Goal: Task Accomplishment & Management: Use online tool/utility

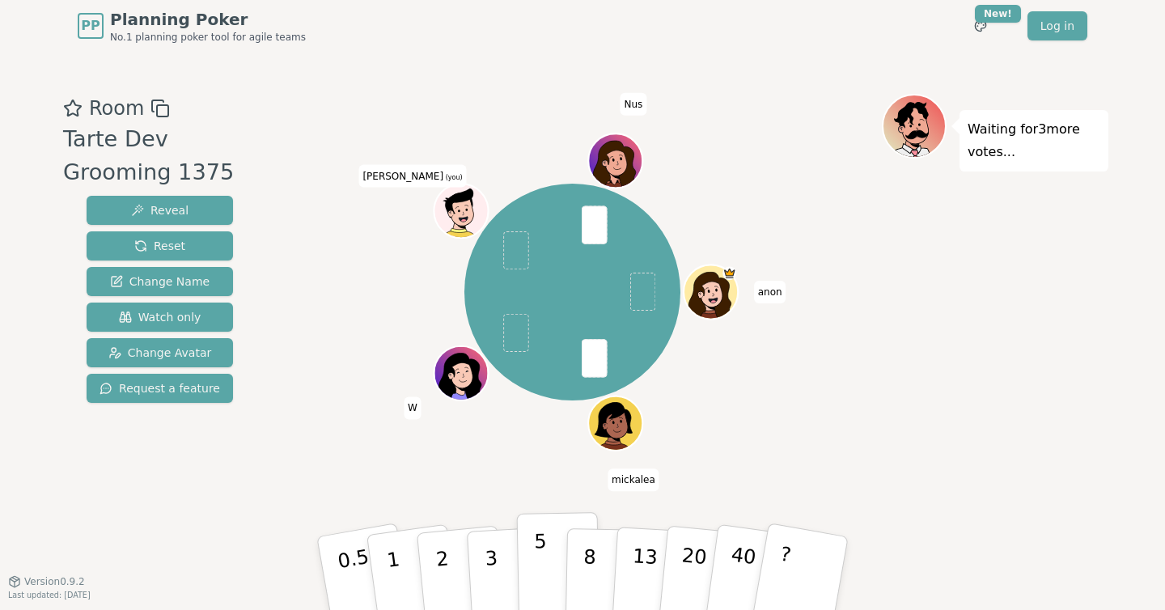
click at [545, 574] on p "5" at bounding box center [541, 573] width 14 height 87
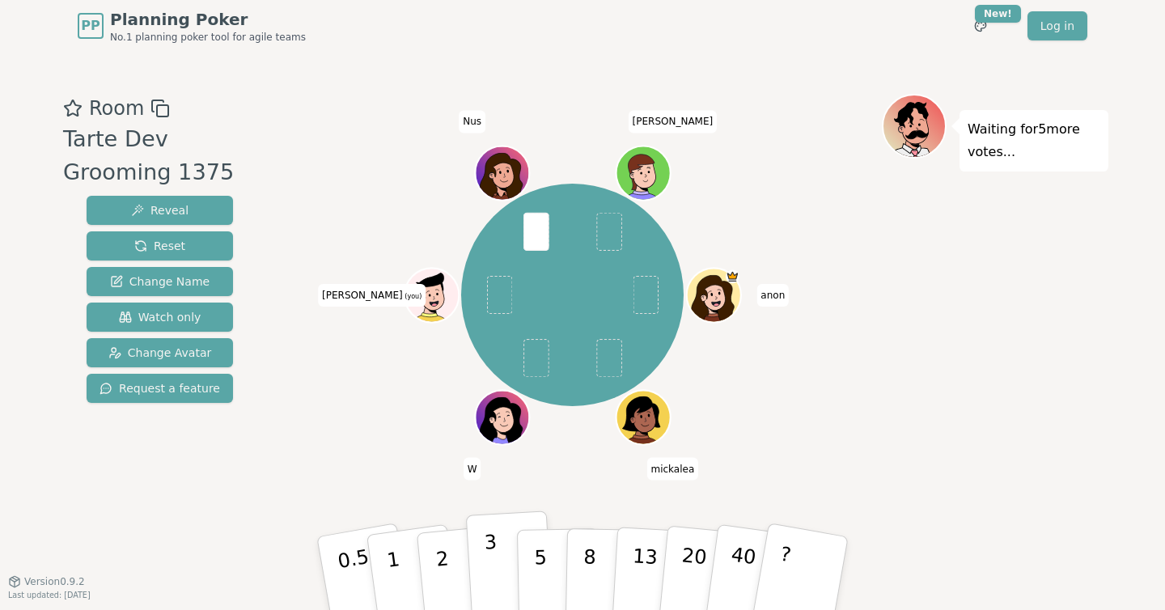
click at [484, 566] on button "3" at bounding box center [510, 574] width 88 height 126
click at [539, 566] on p "5" at bounding box center [541, 573] width 14 height 87
click at [450, 564] on button "2" at bounding box center [461, 574] width 92 height 129
click at [452, 568] on button "2" at bounding box center [461, 574] width 92 height 129
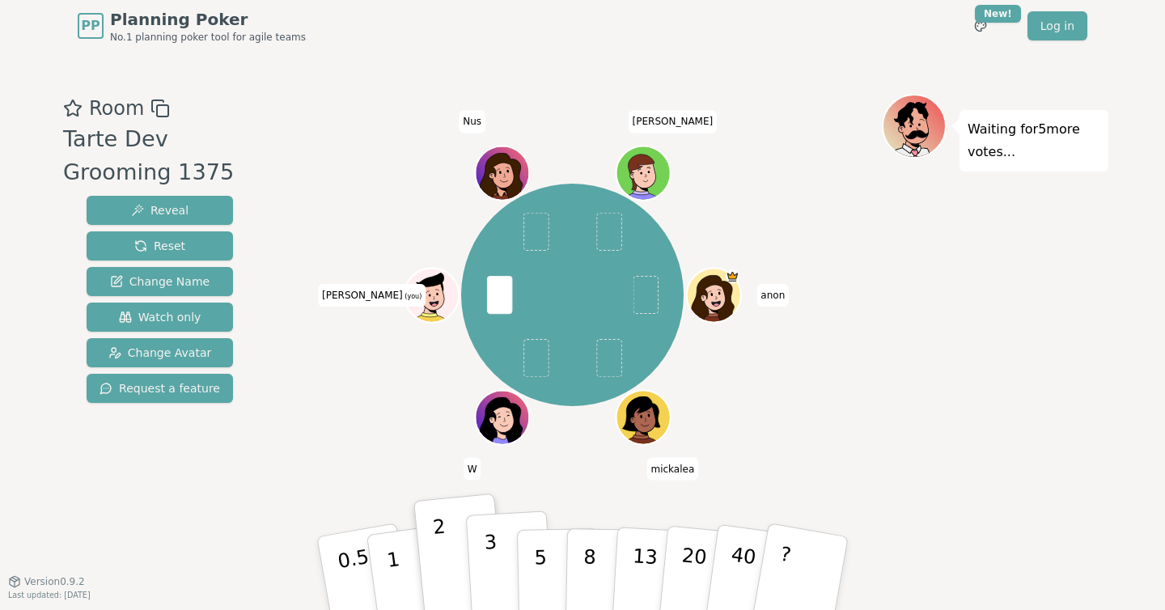
click at [498, 577] on button "3" at bounding box center [510, 574] width 88 height 126
click at [456, 573] on button "2" at bounding box center [461, 574] width 92 height 129
click at [499, 567] on button "3" at bounding box center [510, 574] width 88 height 126
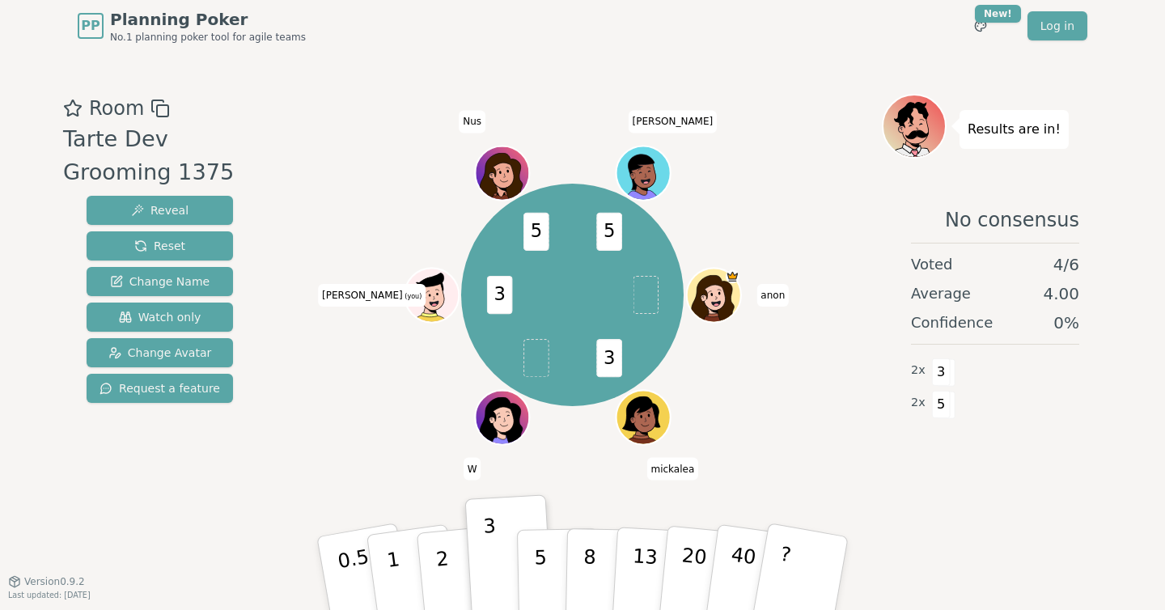
click at [405, 480] on div "3 3 5 5 anon mickalea W [PERSON_NAME] (you) Nus [PERSON_NAME]" at bounding box center [572, 316] width 619 height 445
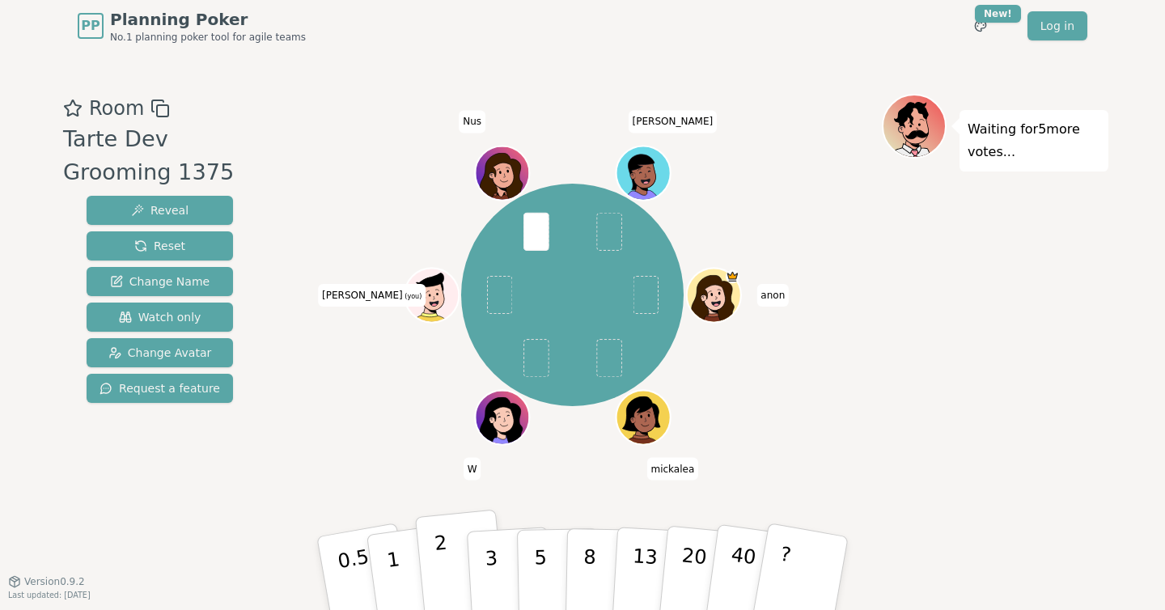
click at [445, 567] on p "2" at bounding box center [444, 576] width 21 height 88
click at [388, 562] on p "1" at bounding box center [396, 576] width 24 height 88
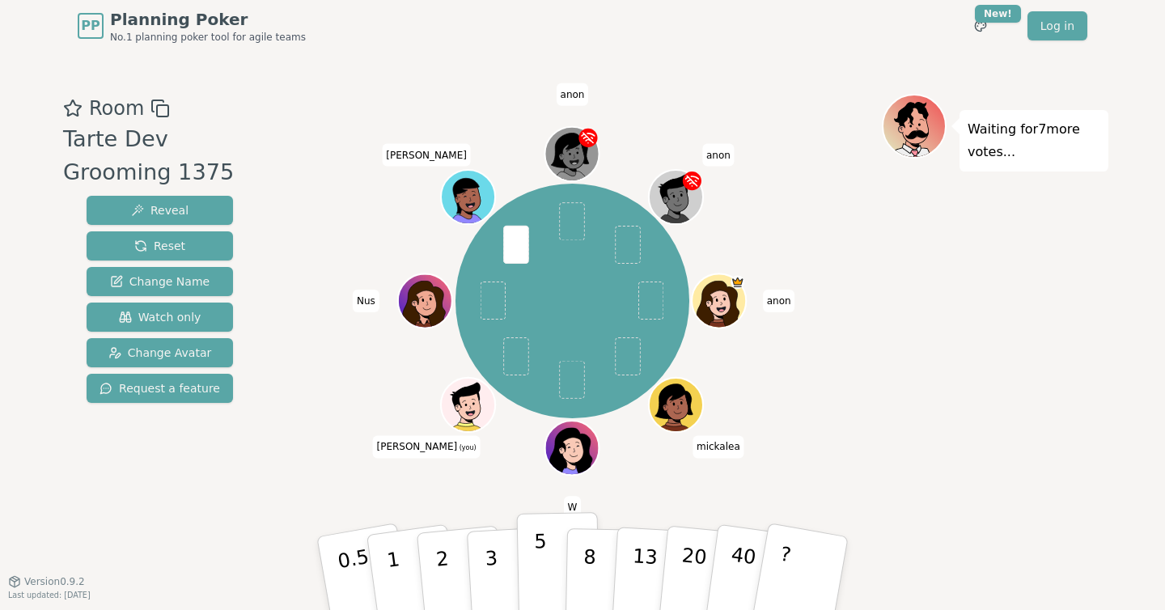
click at [560, 575] on button "5" at bounding box center [558, 573] width 83 height 123
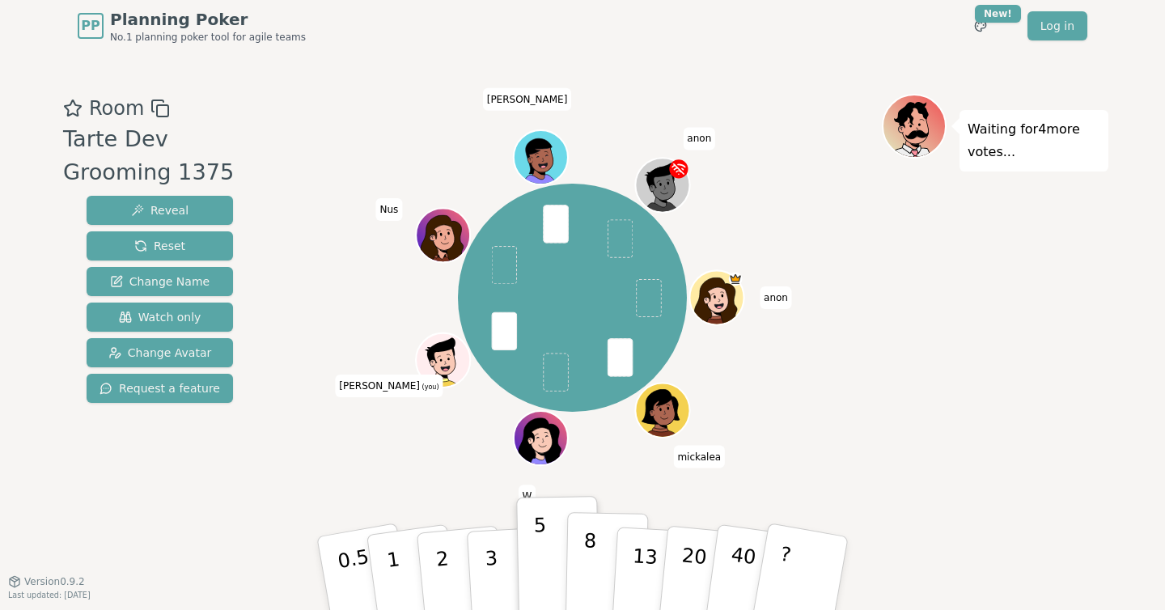
click at [588, 584] on p "8" at bounding box center [590, 572] width 14 height 87
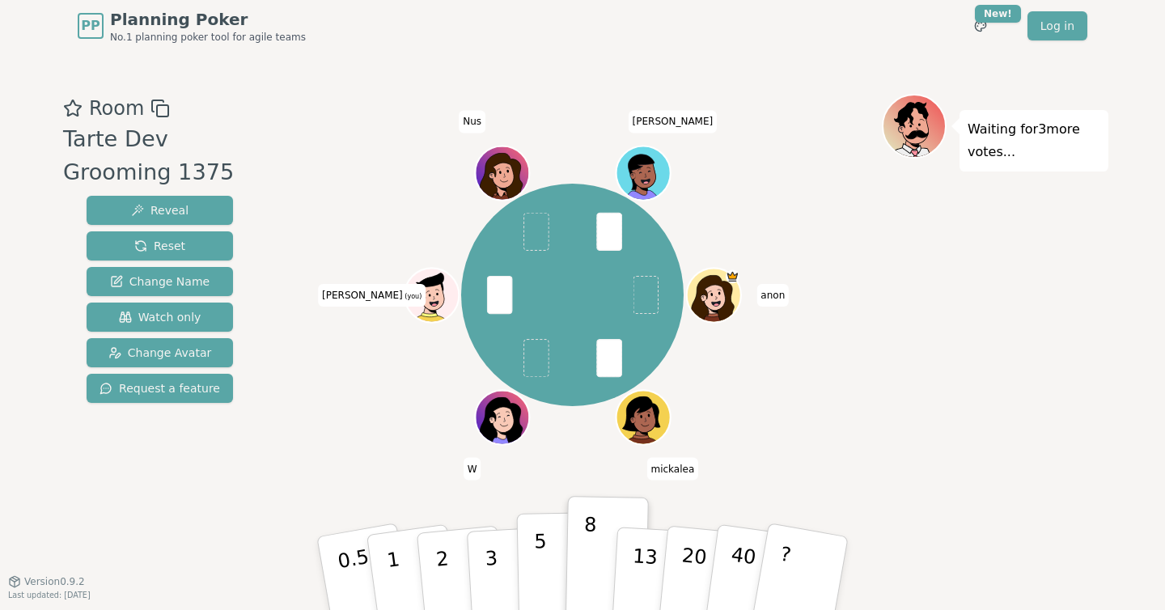
click at [550, 587] on button "5" at bounding box center [558, 573] width 83 height 123
click at [525, 587] on button "5" at bounding box center [558, 573] width 83 height 123
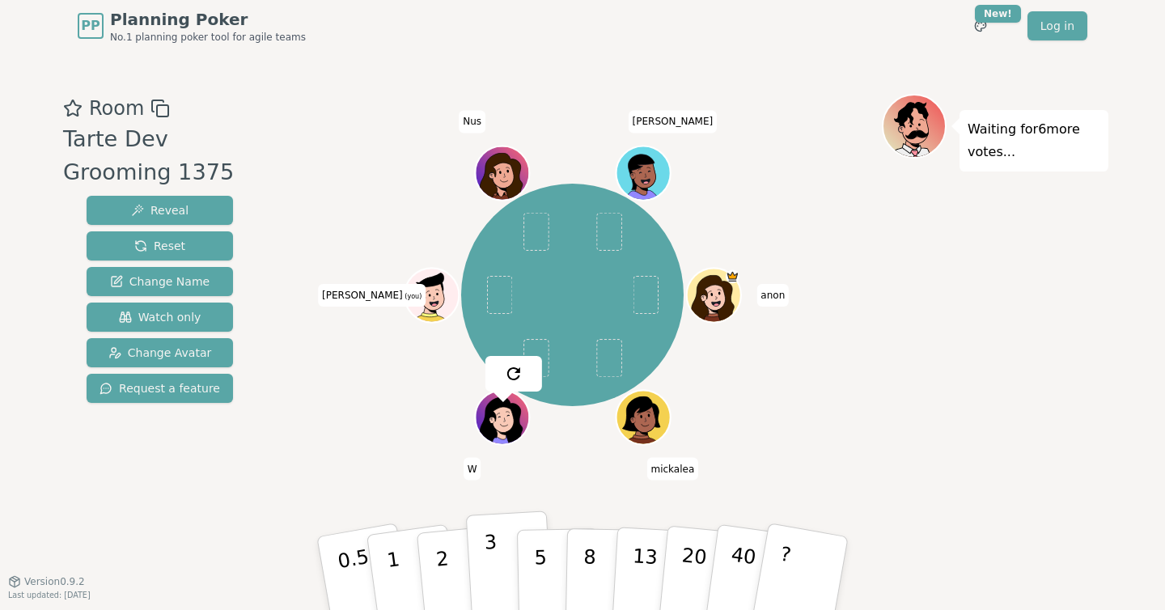
click at [489, 583] on p "3" at bounding box center [493, 575] width 18 height 88
